Goal: Information Seeking & Learning: Learn about a topic

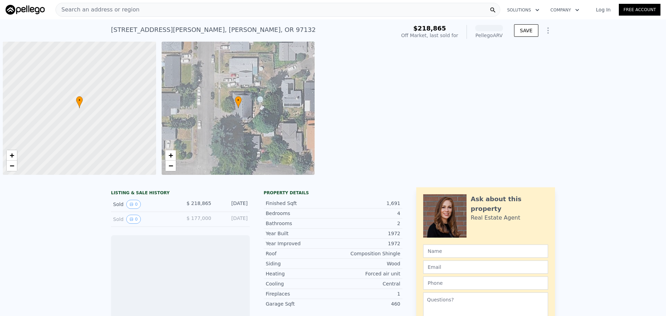
scroll to position [0, 3]
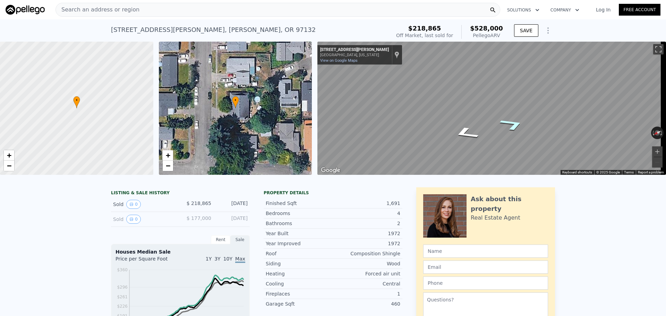
click at [512, 124] on icon "Go South, Hulet Ave" at bounding box center [512, 124] width 47 height 19
click at [514, 122] on icon "Go South, Hulet Ave" at bounding box center [512, 124] width 47 height 19
click at [465, 113] on icon "Go North, Hulet Ave" at bounding box center [464, 112] width 40 height 21
click at [652, 149] on button "Zoom in" at bounding box center [657, 151] width 10 height 10
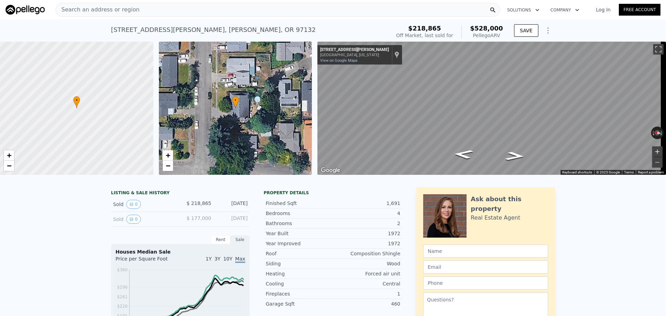
click at [652, 156] on button "Zoom in" at bounding box center [657, 151] width 10 height 10
click at [652, 158] on button "Zoom out" at bounding box center [657, 162] width 10 height 10
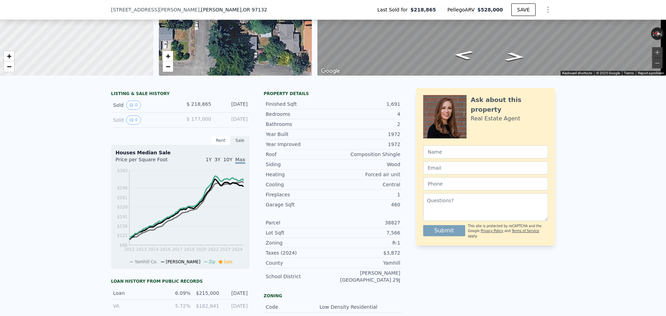
scroll to position [104, 0]
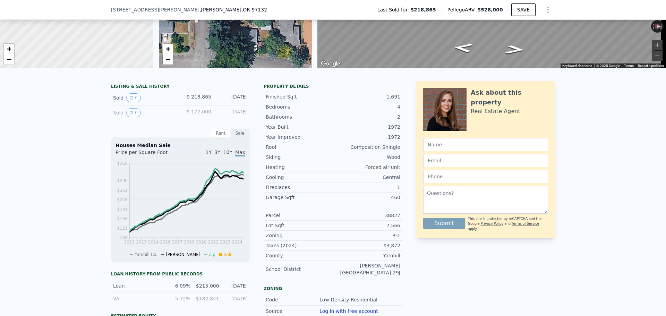
click at [230, 154] on span "10Y" at bounding box center [227, 152] width 9 height 6
click at [220, 155] on span "3Y" at bounding box center [217, 152] width 6 height 6
click at [212, 155] on span "1Y" at bounding box center [209, 152] width 6 height 6
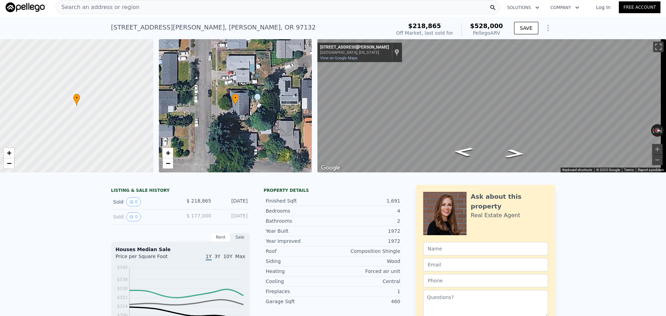
scroll to position [0, 0]
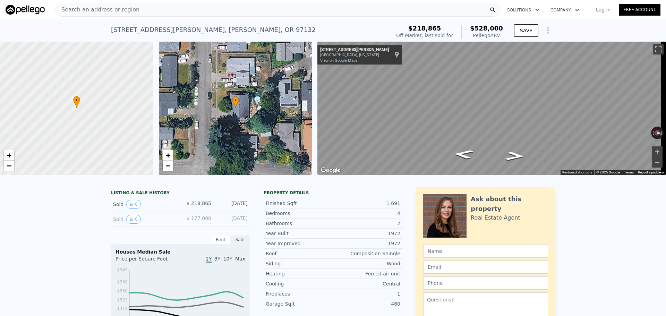
click at [220, 244] on div "Rent" at bounding box center [220, 239] width 19 height 9
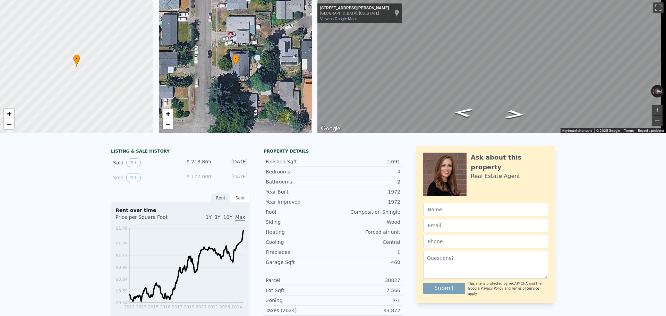
scroll to position [2, 0]
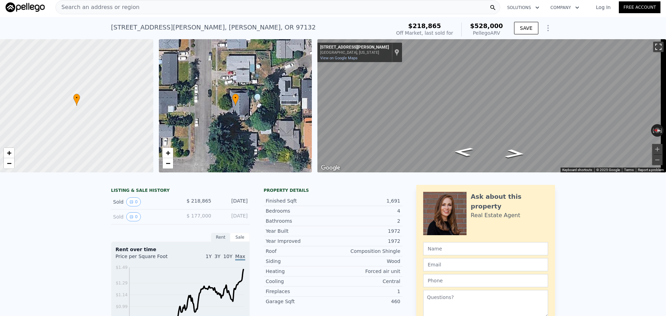
click at [653, 42] on button "Toggle fullscreen view" at bounding box center [658, 47] width 10 height 10
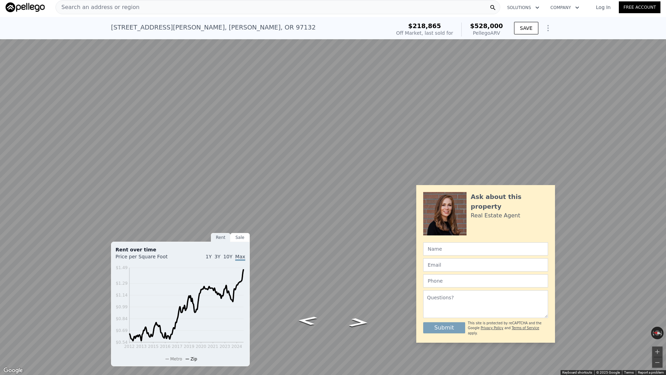
click at [655, 4] on button "Toggle fullscreen view" at bounding box center [658, 7] width 10 height 10
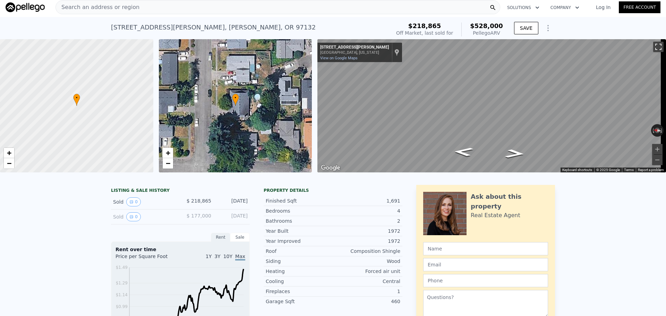
scroll to position [16, 0]
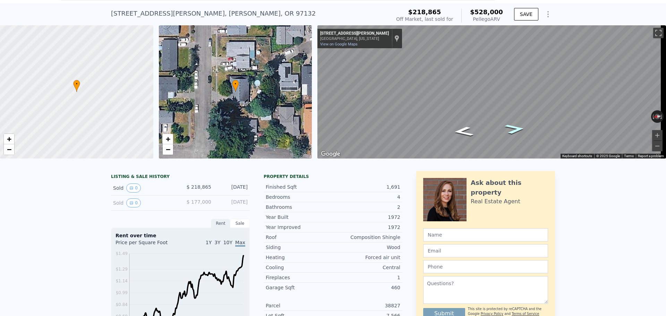
click at [506, 125] on icon "Go South, Hulet Ave" at bounding box center [514, 129] width 37 height 15
